Goal: Information Seeking & Learning: Understand process/instructions

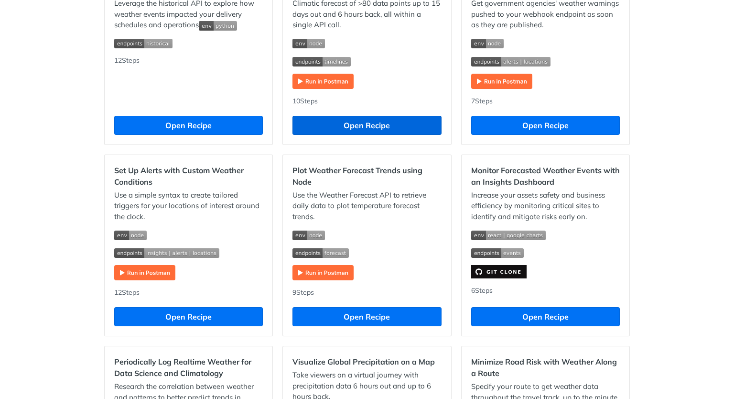
scroll to position [335, 0]
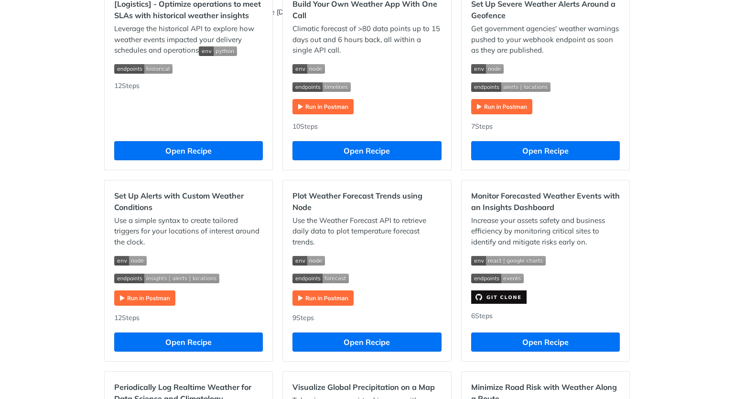
click at [353, 195] on h2 "Plot Weather Forecast Trends using Node" at bounding box center [367, 201] width 149 height 23
click at [317, 192] on h2 "Plot Weather Forecast Trends using Node" at bounding box center [367, 201] width 149 height 23
copy h2 "Weather"
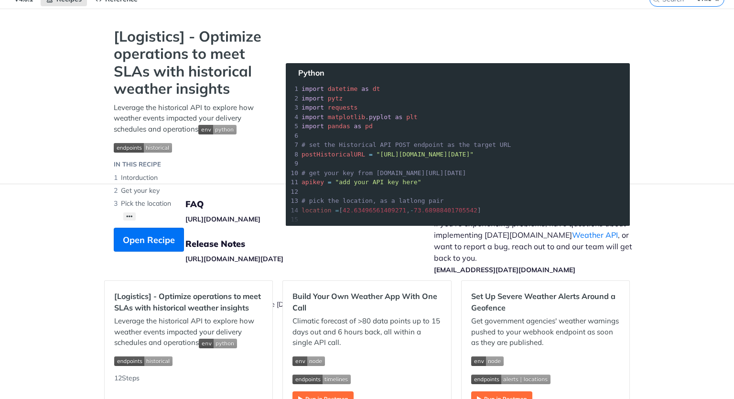
scroll to position [0, 0]
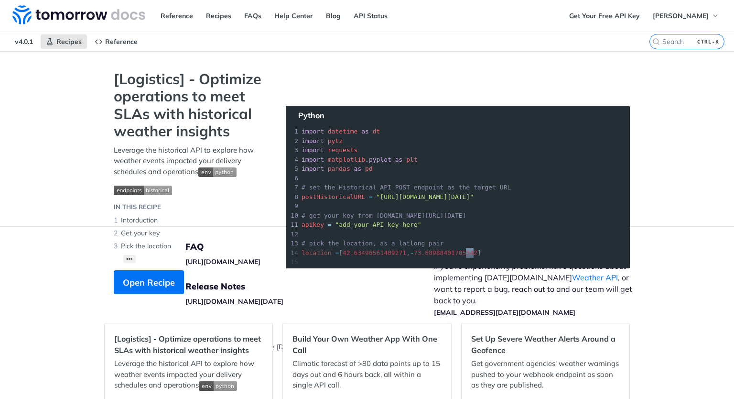
drag, startPoint x: 456, startPoint y: 248, endPoint x: 460, endPoint y: 257, distance: 9.9
click at [460, 257] on section "[Logistics] - Optimize operations to meet SLAs with historical weather insights…" at bounding box center [367, 191] width 526 height 243
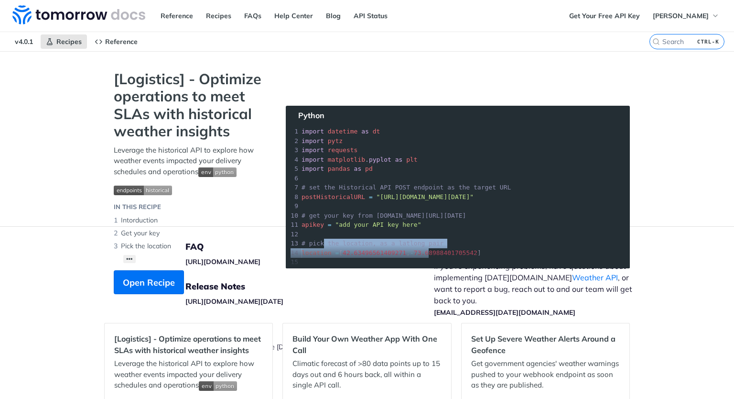
drag, startPoint x: 317, startPoint y: 244, endPoint x: 423, endPoint y: 249, distance: 105.2
click at [423, 249] on section "[Logistics] - Optimize operations to meet SLAs with historical weather insights…" at bounding box center [367, 191] width 526 height 243
click at [436, 238] on section "[Logistics] - Optimize operations to meet SLAs with historical weather insights…" at bounding box center [367, 191] width 526 height 243
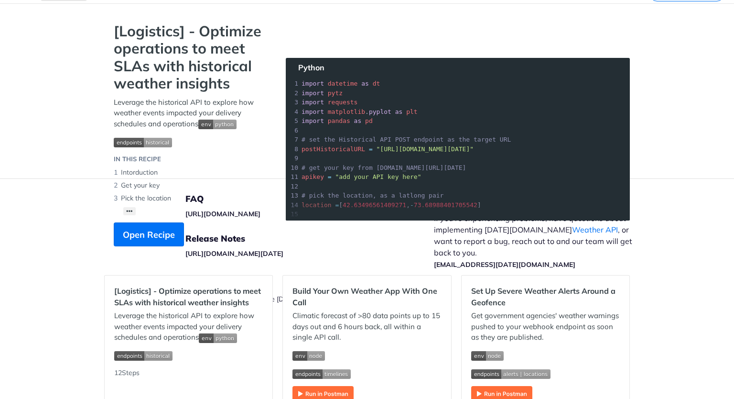
click at [340, 108] on section "[Logistics] - Optimize operations to meet SLAs with historical weather insights…" at bounding box center [367, 143] width 526 height 243
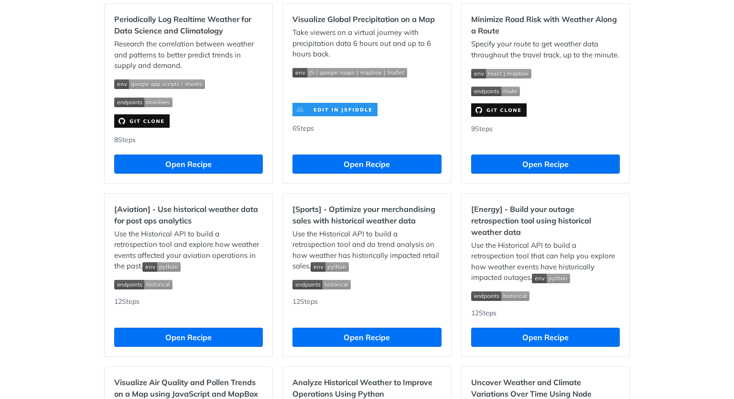
scroll to position [717, 0]
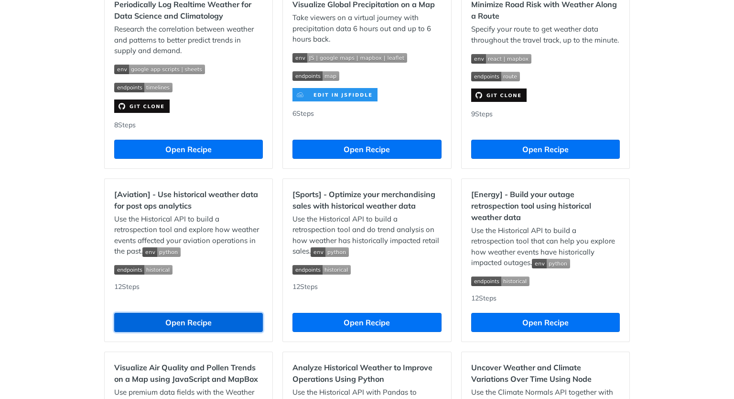
click at [166, 318] on button "Open Recipe" at bounding box center [188, 322] width 149 height 19
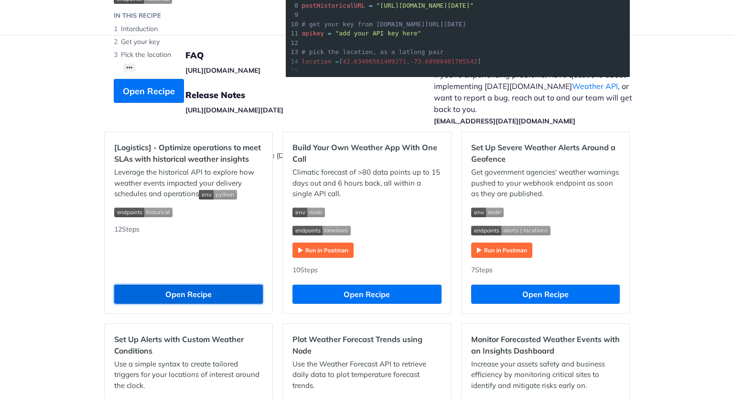
click at [172, 293] on button "Open Recipe" at bounding box center [188, 293] width 149 height 19
